Goal: Information Seeking & Learning: Learn about a topic

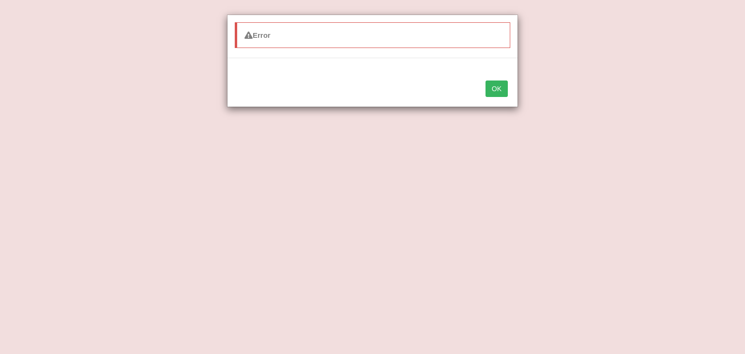
select select "claims"
select select "acquire"
select select "attached"
select select "Collective"
select select "preference"
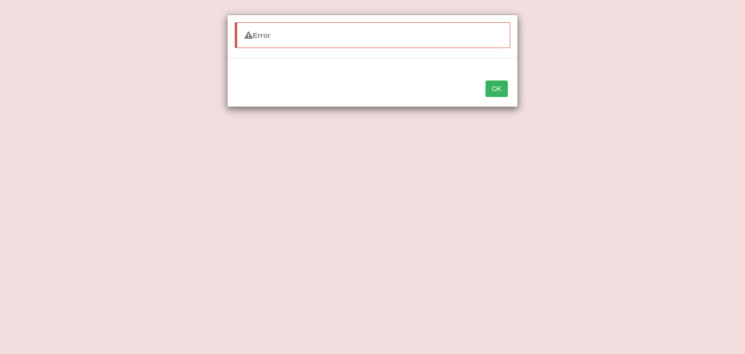
click at [39, 47] on div "Error OK" at bounding box center [372, 177] width 745 height 354
click at [500, 87] on button "OK" at bounding box center [497, 89] width 22 height 16
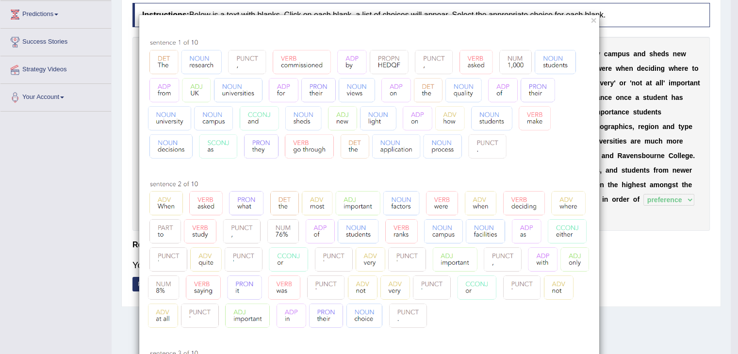
scroll to position [155, 0]
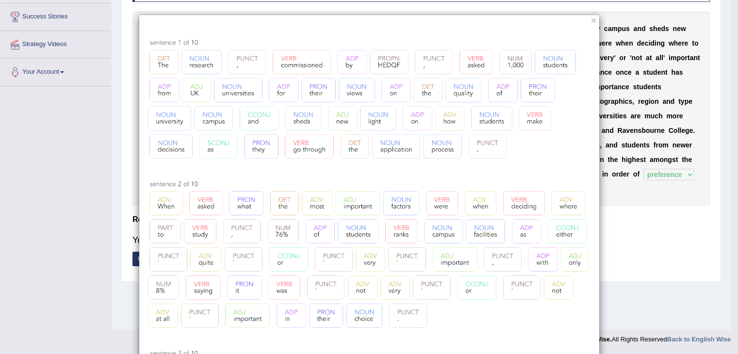
click at [592, 16] on button "×" at bounding box center [593, 20] width 6 height 10
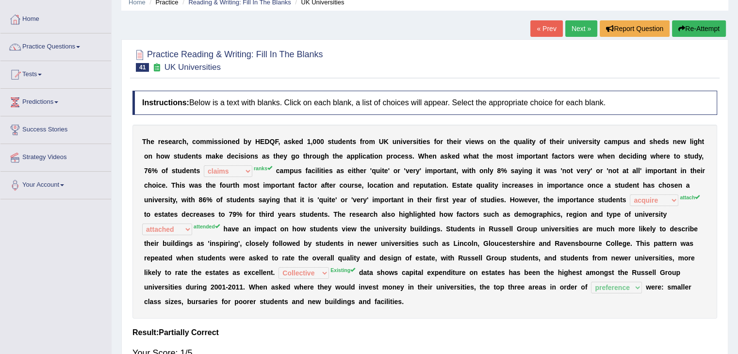
scroll to position [0, 0]
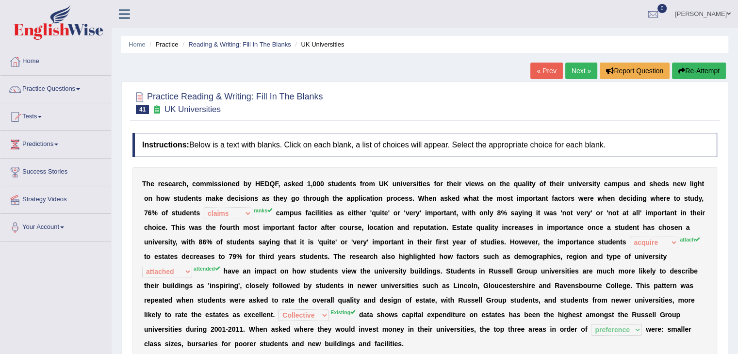
click at [579, 72] on link "Next »" at bounding box center [581, 71] width 32 height 16
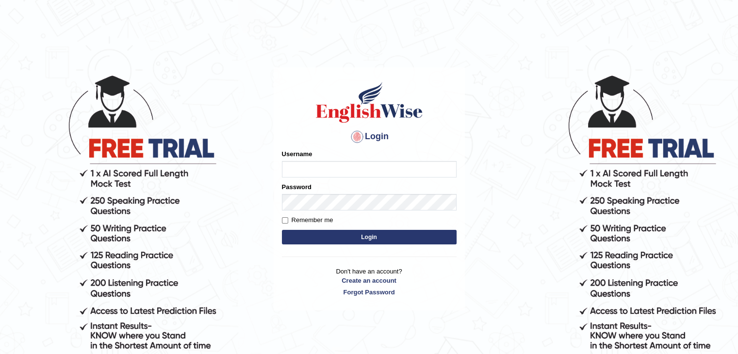
type input "sanjayagrahari_parramatta"
click at [404, 242] on button "Login" at bounding box center [369, 237] width 175 height 15
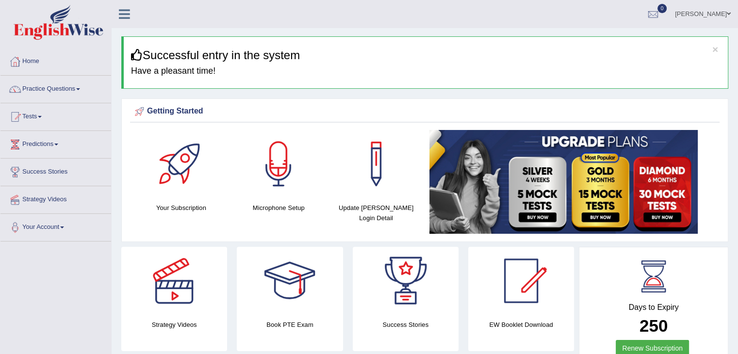
click at [120, 11] on icon at bounding box center [124, 14] width 11 height 13
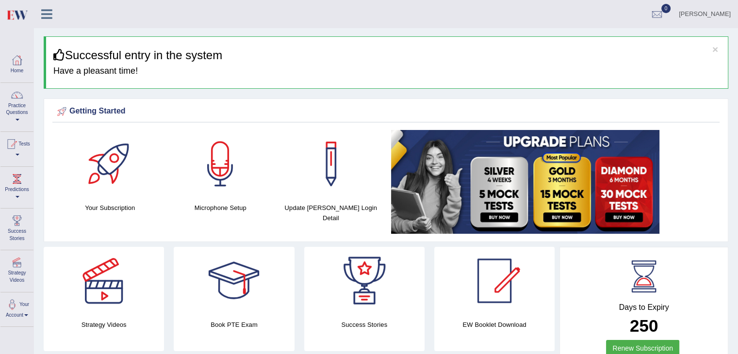
click at [8, 111] on link "Practice Questions" at bounding box center [16, 106] width 33 height 46
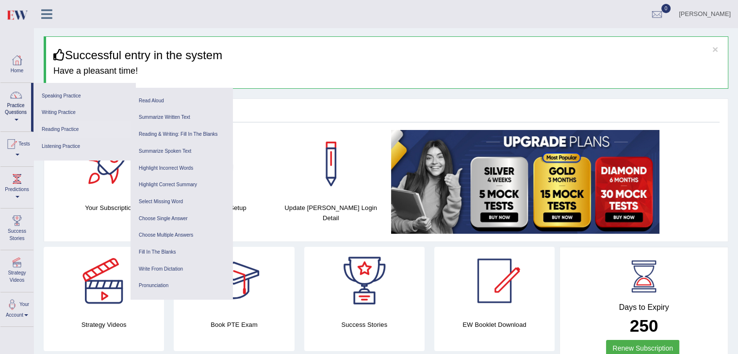
click at [66, 126] on link "Reading Practice" at bounding box center [84, 129] width 92 height 17
click at [65, 126] on link "Reading Practice" at bounding box center [84, 129] width 92 height 17
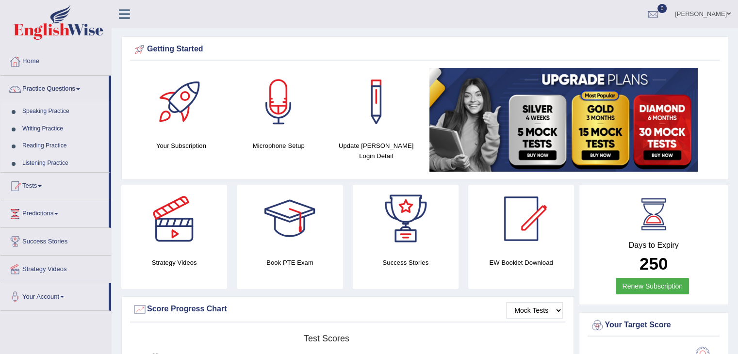
click at [49, 146] on link "Reading Practice" at bounding box center [63, 145] width 91 height 17
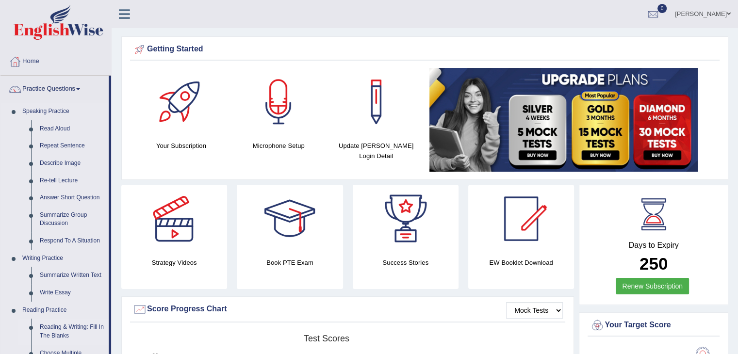
click at [60, 325] on link "Reading & Writing: Fill In The Blanks" at bounding box center [71, 332] width 73 height 26
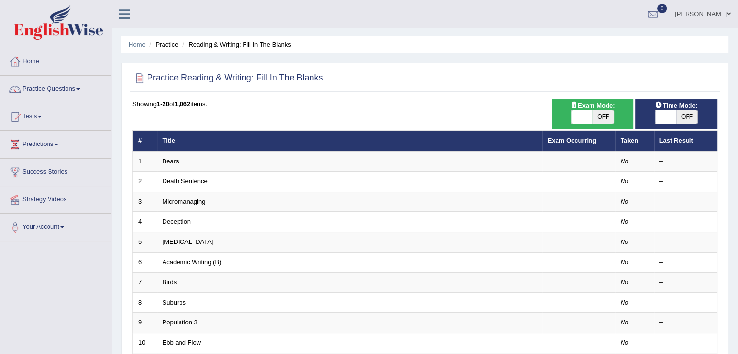
scroll to position [285, 0]
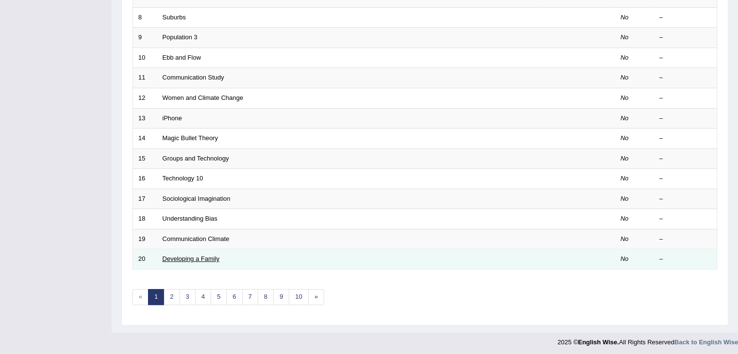
click at [215, 255] on link "Developing a Family" at bounding box center [190, 258] width 57 height 7
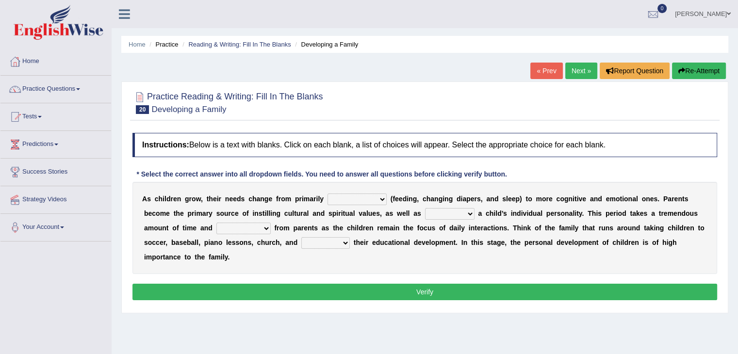
click at [381, 202] on select "psychological educational physical social" at bounding box center [356, 200] width 59 height 12
select select "psychological"
click at [327, 194] on select "psychological educational physical social" at bounding box center [356, 200] width 59 height 12
click at [452, 205] on div "A s c h i l d r e n g r o w , t h e i r n e e d s c h a n g e f r o m p r i m a…" at bounding box center [424, 228] width 584 height 92
click at [452, 213] on select "caring calculating feeding fostering" at bounding box center [449, 214] width 49 height 12
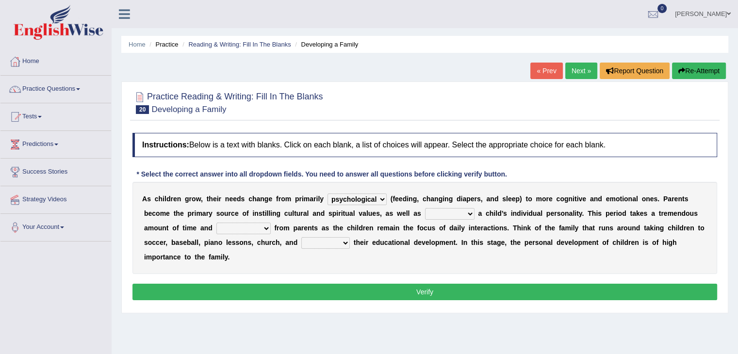
select select "feeding"
click at [425, 208] on select "caring calculating feeding fostering" at bounding box center [449, 214] width 49 height 12
click at [465, 213] on select "caring calculating feeding fostering" at bounding box center [449, 214] width 49 height 12
click at [266, 230] on select "commitment components compliance comments" at bounding box center [243, 229] width 54 height 12
select select "commitment"
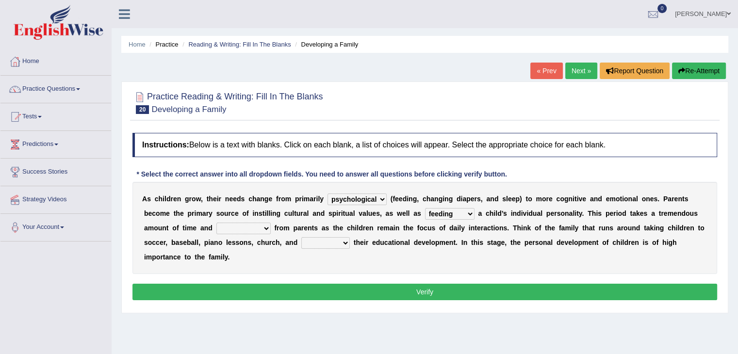
click at [216, 223] on select "commitment components compliance comments" at bounding box center [243, 229] width 54 height 12
click at [327, 240] on select "granting guiding generating gaining" at bounding box center [325, 243] width 49 height 12
select select "generating"
click at [301, 237] on select "granting guiding generating gaining" at bounding box center [325, 243] width 49 height 12
click at [345, 290] on button "Verify" at bounding box center [424, 292] width 584 height 16
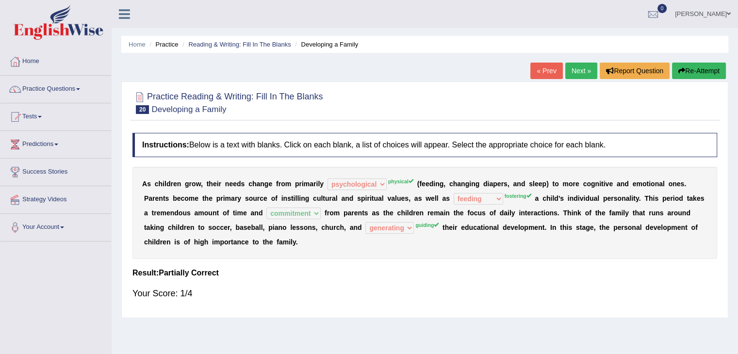
click at [580, 64] on link "Next »" at bounding box center [581, 71] width 32 height 16
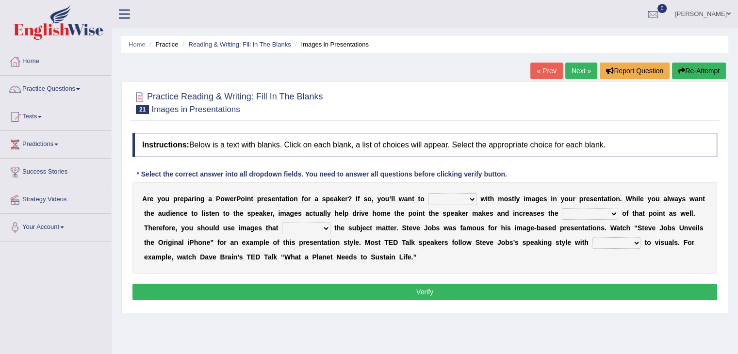
click at [468, 197] on select "stand stay stick stock" at bounding box center [452, 200] width 49 height 12
select select "stay"
click at [428, 194] on select "stand stay stick stock" at bounding box center [452, 200] width 49 height 12
click at [416, 291] on button "Verify" at bounding box center [424, 292] width 584 height 16
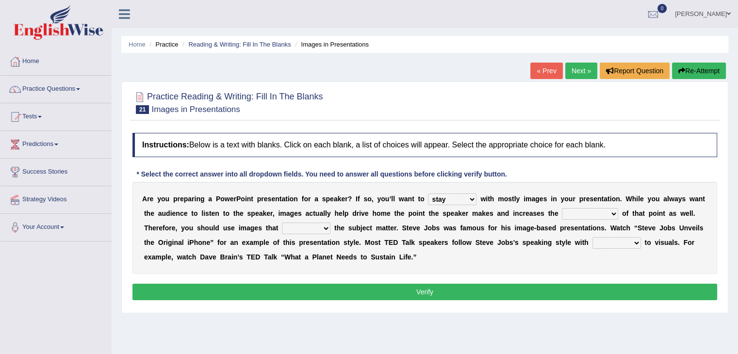
click at [589, 214] on select "memorability morality mobilization mobility" at bounding box center [590, 214] width 56 height 12
select select "mobility"
click at [562, 208] on select "memorability morality mobilization mobility" at bounding box center [590, 214] width 56 height 12
click at [323, 230] on select "suggest supply submit support" at bounding box center [306, 229] width 49 height 12
select select "support"
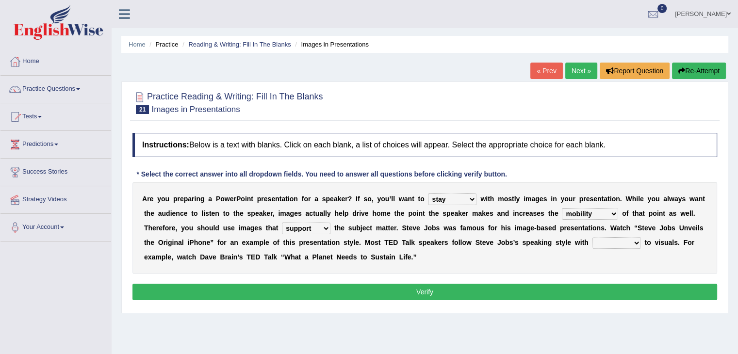
click at [282, 223] on select "suggest supply submit support" at bounding box center [306, 229] width 49 height 12
click at [622, 244] on select "regard result retrospect request" at bounding box center [616, 243] width 49 height 12
select select "regard"
click at [592, 237] on select "regard result retrospect request" at bounding box center [616, 243] width 49 height 12
click at [551, 290] on button "Verify" at bounding box center [424, 292] width 584 height 16
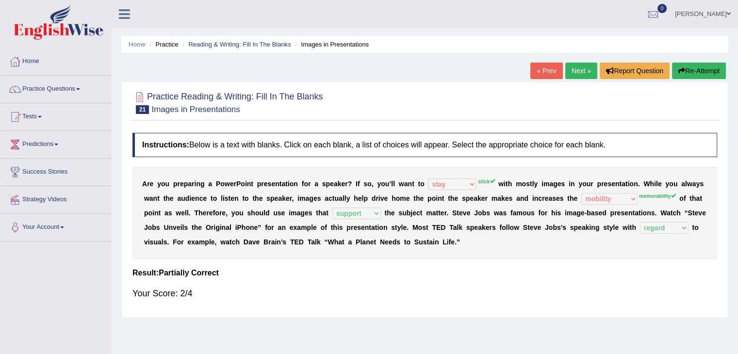
click at [567, 74] on link "Next »" at bounding box center [581, 71] width 32 height 16
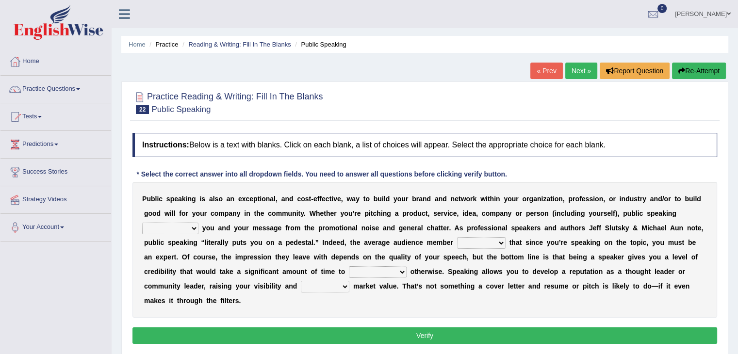
click at [194, 227] on select "differentiates disguises distributes dispute" at bounding box center [170, 229] width 56 height 12
select select "disguises"
click at [142, 223] on select "differentiates disguises distributes dispute" at bounding box center [170, 229] width 56 height 12
click at [489, 242] on select "assists assumes accesses assesses" at bounding box center [481, 243] width 49 height 12
select select "assumes"
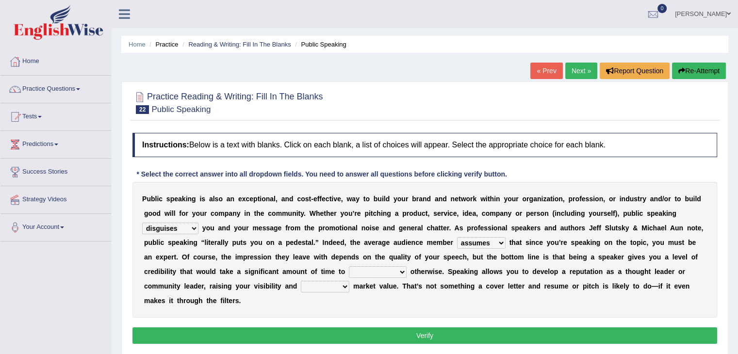
click at [457, 237] on select "assists assumes accesses assesses" at bounding box center [481, 243] width 49 height 12
click at [391, 272] on select "cultivate procrastinate communicate culminate" at bounding box center [378, 272] width 58 height 12
select select "cultivate"
click at [349, 266] on select "cultivate procrastinate communicate culminate" at bounding box center [378, 272] width 58 height 12
click at [343, 286] on select "perceived diagnosed recessed divided" at bounding box center [325, 287] width 49 height 12
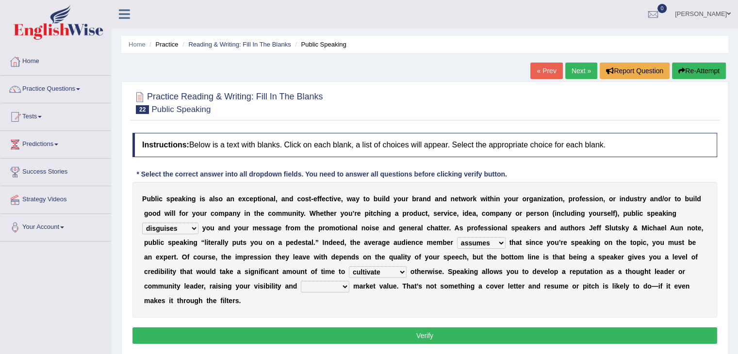
select select "diagnosed"
click at [301, 281] on select "perceived diagnosed recessed divided" at bounding box center [325, 287] width 49 height 12
click at [335, 330] on button "Verify" at bounding box center [424, 335] width 584 height 16
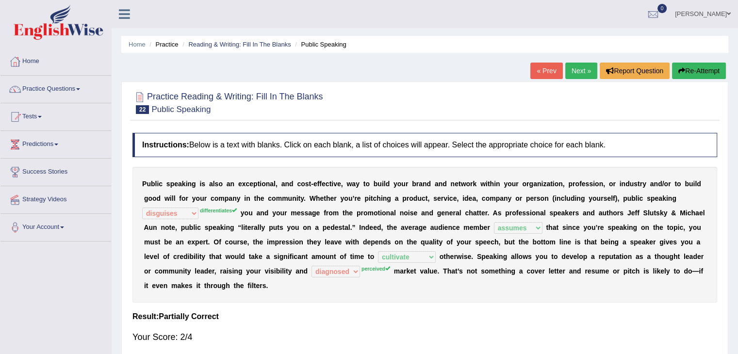
click at [580, 66] on link "Next »" at bounding box center [581, 71] width 32 height 16
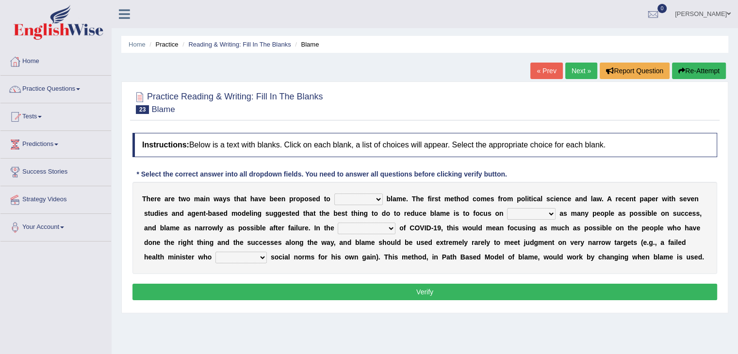
click at [371, 200] on select "abuse release reduce redress" at bounding box center [358, 200] width 49 height 12
select select "abuse"
click at [334, 194] on select "abuse release reduce redress" at bounding box center [358, 200] width 49 height 12
click at [546, 215] on select "praising promising preserving praying" at bounding box center [531, 214] width 49 height 12
select select "praising"
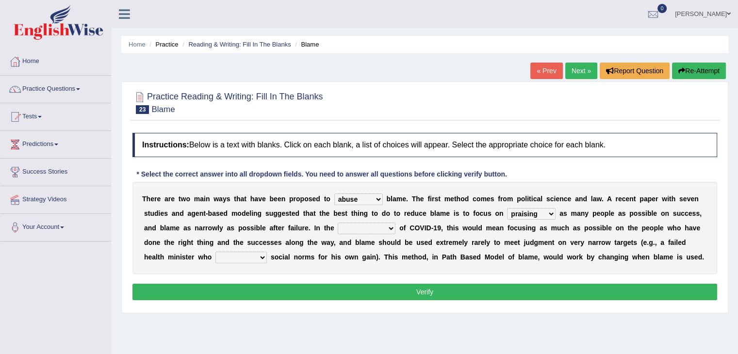
click at [507, 208] on select "praising promising preserving praying" at bounding box center [531, 214] width 49 height 12
click at [361, 223] on select "context confrontation text construction" at bounding box center [367, 229] width 58 height 12
select select "context"
click at [338, 223] on select "context confrontation text construction" at bounding box center [367, 229] width 58 height 12
click at [258, 260] on select "departed established violated met" at bounding box center [240, 258] width 51 height 12
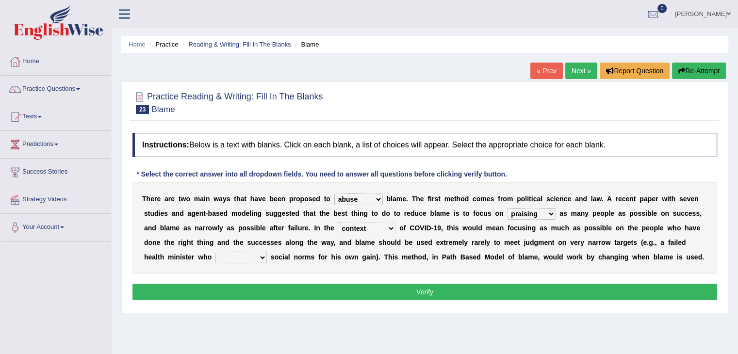
select select "violated"
click at [215, 252] on select "departed established violated met" at bounding box center [240, 258] width 51 height 12
click at [262, 258] on select "departed established violated met" at bounding box center [240, 258] width 51 height 12
click at [332, 292] on button "Verify" at bounding box center [424, 292] width 584 height 16
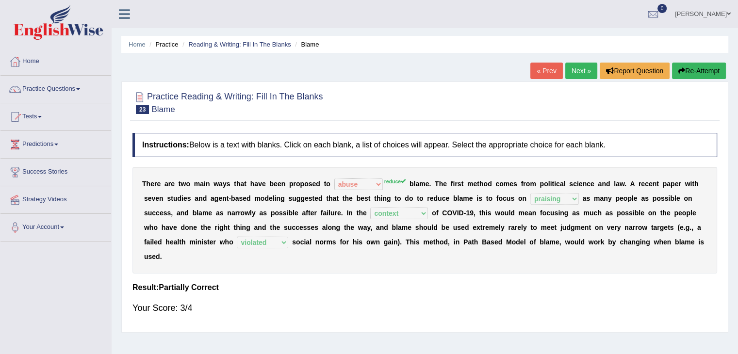
click at [580, 70] on link "Next »" at bounding box center [581, 71] width 32 height 16
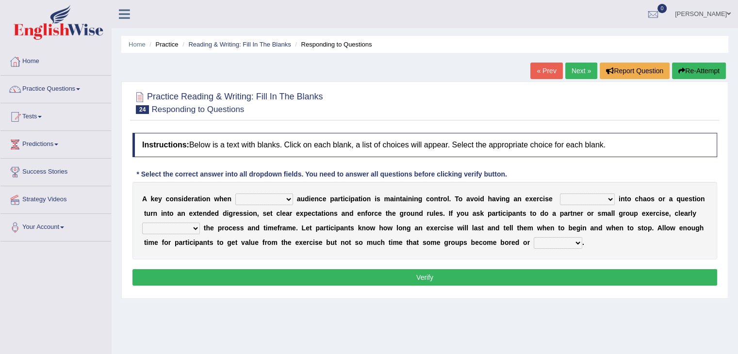
click at [267, 200] on select "incorporating increasing incurring indicating" at bounding box center [264, 200] width 58 height 12
select select "incorporating"
click at [235, 194] on select "incorporating increasing incurring indicating" at bounding box center [264, 200] width 58 height 12
click at [605, 196] on select "deteriorate determine deliver demonstrate" at bounding box center [587, 200] width 55 height 12
select select "demonstrate"
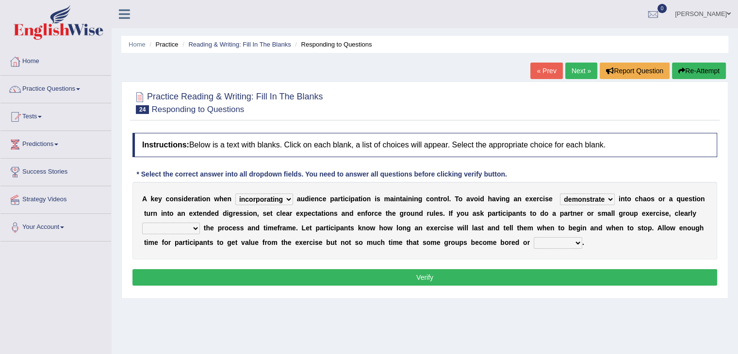
click at [560, 194] on select "deteriorate determine deliver demonstrate" at bounding box center [587, 200] width 55 height 12
click at [194, 227] on select "communicate confirm accumulate commit" at bounding box center [171, 229] width 58 height 12
select select "commit"
click at [142, 223] on select "communicate confirm accumulate commit" at bounding box center [171, 229] width 58 height 12
click at [548, 242] on select "destroyed distracted disobeyed divided" at bounding box center [558, 243] width 49 height 12
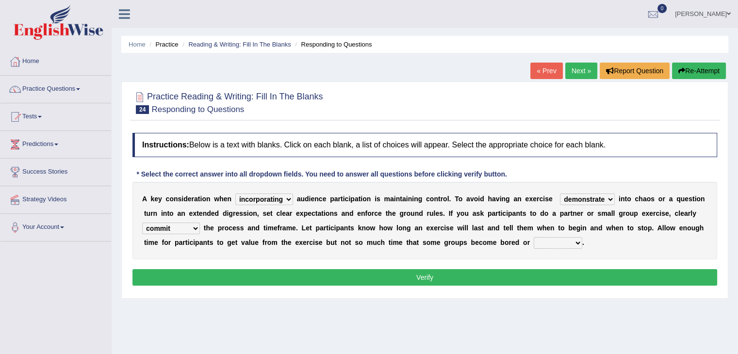
select select "distracted"
click at [534, 237] on select "destroyed distracted disobeyed divided" at bounding box center [558, 243] width 49 height 12
click at [558, 277] on button "Verify" at bounding box center [424, 277] width 584 height 16
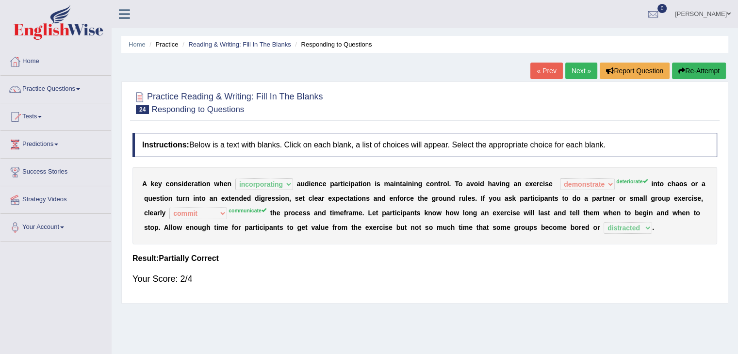
click at [577, 64] on link "Next »" at bounding box center [581, 71] width 32 height 16
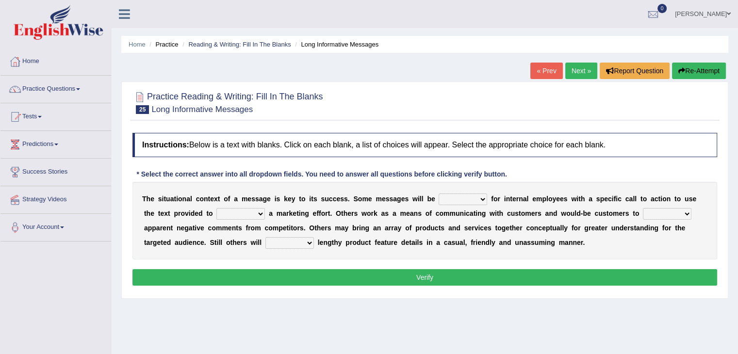
click at [476, 200] on select "targeted varied marketed parted" at bounding box center [462, 200] width 49 height 12
select select "targeted"
click at [438, 194] on select "targeted varied marketed parted" at bounding box center [462, 200] width 49 height 12
click at [269, 211] on b "a" at bounding box center [271, 214] width 4 height 8
click at [260, 213] on select "extract exceed expand export" at bounding box center [240, 214] width 49 height 12
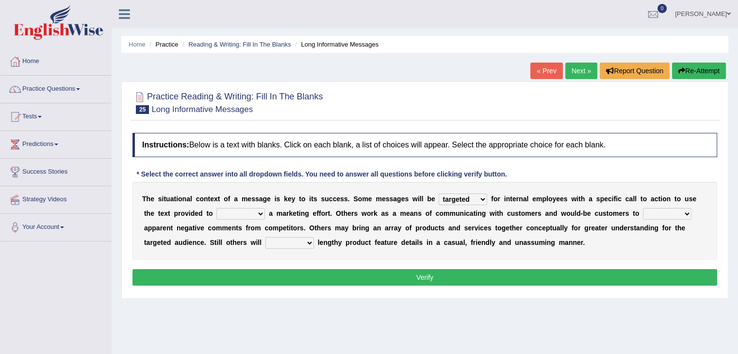
select select "expand"
click at [216, 208] on select "extract exceed expand export" at bounding box center [240, 214] width 49 height 12
click at [663, 212] on select "rebut rebel review reboot" at bounding box center [667, 214] width 49 height 12
select select "rebel"
click at [643, 208] on select "rebut rebel review reboot" at bounding box center [667, 214] width 49 height 12
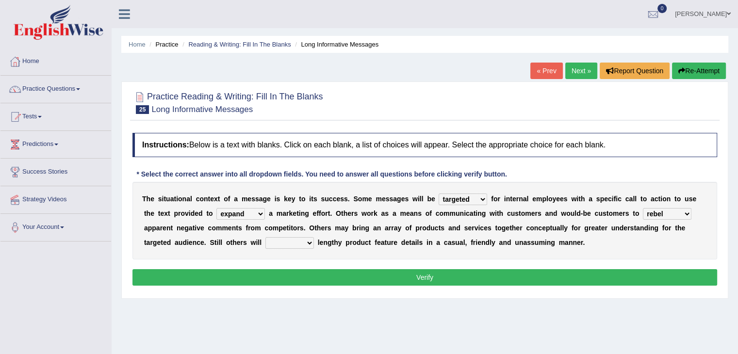
click at [669, 216] on select "rebut rebel review reboot" at bounding box center [667, 214] width 49 height 12
click at [643, 208] on select "rebut rebel review reboot" at bounding box center [667, 214] width 49 height 12
click at [307, 244] on select "deliver delay delight delegate" at bounding box center [289, 243] width 49 height 12
select select "deliver"
click at [265, 237] on select "deliver delay delight delegate" at bounding box center [289, 243] width 49 height 12
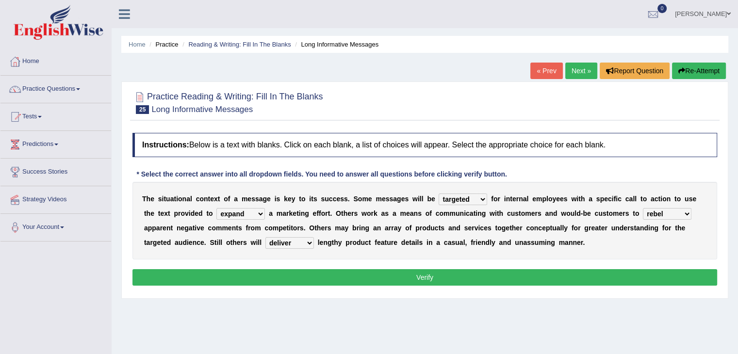
click at [337, 277] on button "Verify" at bounding box center [424, 277] width 584 height 16
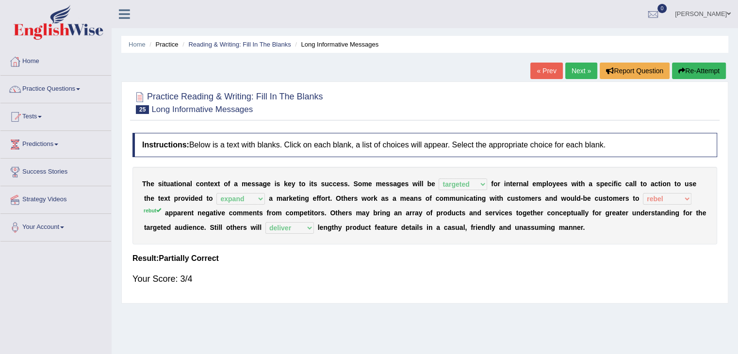
click at [569, 74] on link "Next »" at bounding box center [581, 71] width 32 height 16
